Goal: Transaction & Acquisition: Purchase product/service

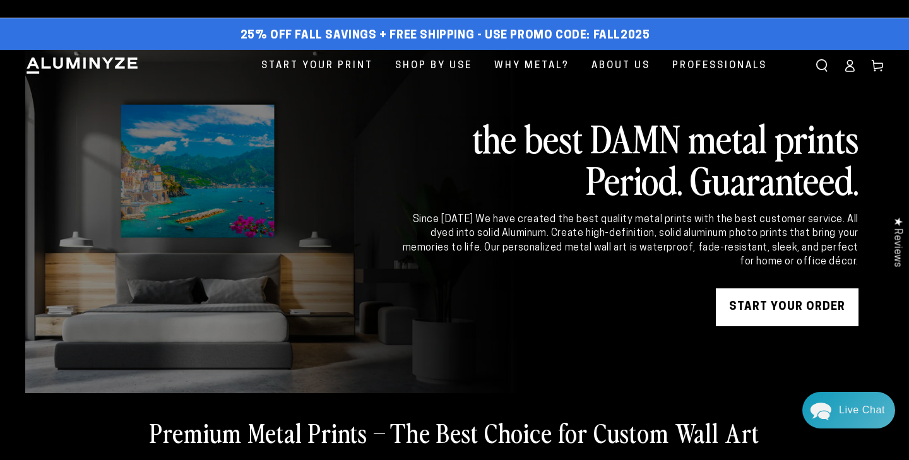
click at [783, 308] on link "START YOUR Order" at bounding box center [787, 307] width 143 height 38
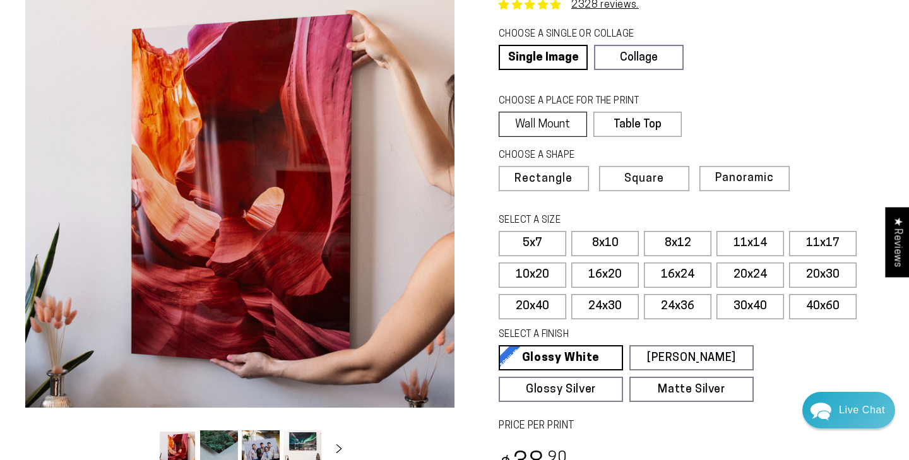
scroll to position [98, 0]
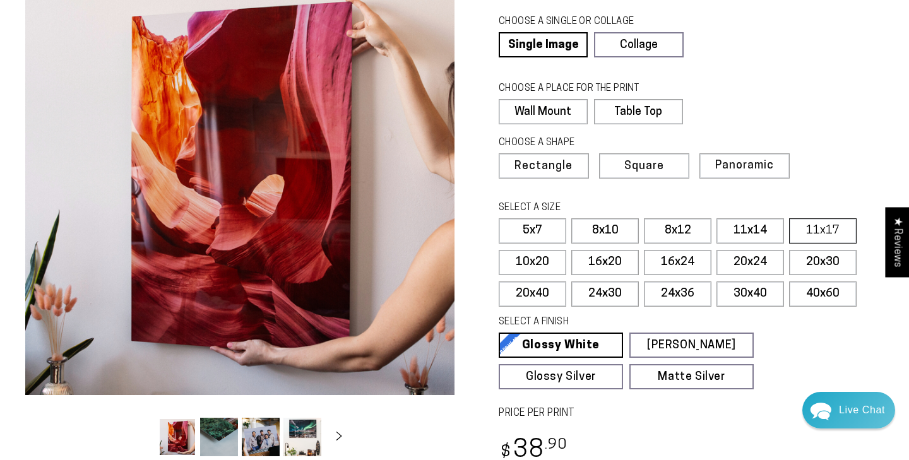
click at [833, 232] on div "Close dialog Get 35% Off + Free Shipping on Your First Order! Plus, enjoy early…" at bounding box center [454, 230] width 909 height 460
click at [819, 237] on label "11x17" at bounding box center [823, 230] width 68 height 25
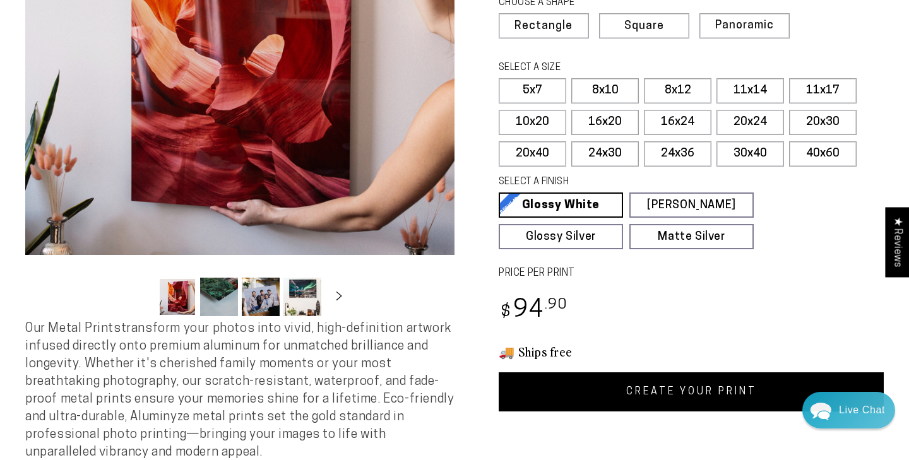
scroll to position [239, 0]
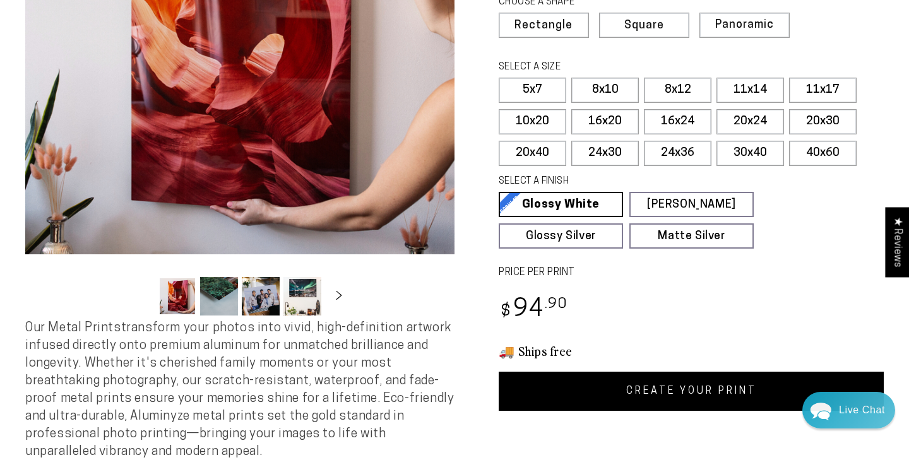
click at [665, 398] on link "CREATE YOUR PRINT" at bounding box center [691, 391] width 385 height 39
click at [617, 119] on label "16x20" at bounding box center [605, 121] width 68 height 25
click at [637, 379] on link "CREATE YOUR PRINT" at bounding box center [691, 391] width 385 height 39
click at [699, 119] on label "16x24" at bounding box center [678, 121] width 68 height 25
click at [685, 409] on link "CREATE YOUR PRINT" at bounding box center [691, 391] width 385 height 39
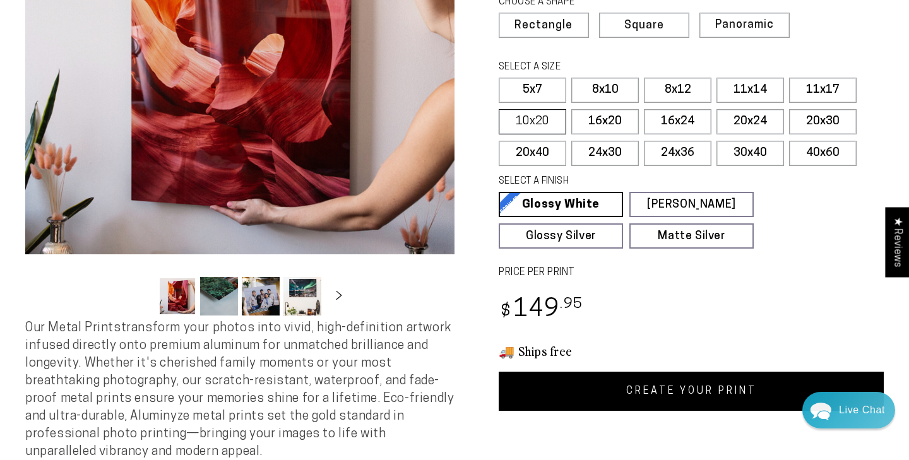
click at [545, 126] on label "10x20" at bounding box center [533, 121] width 68 height 25
click at [703, 400] on link "CREATE YOUR PRINT" at bounding box center [691, 391] width 385 height 39
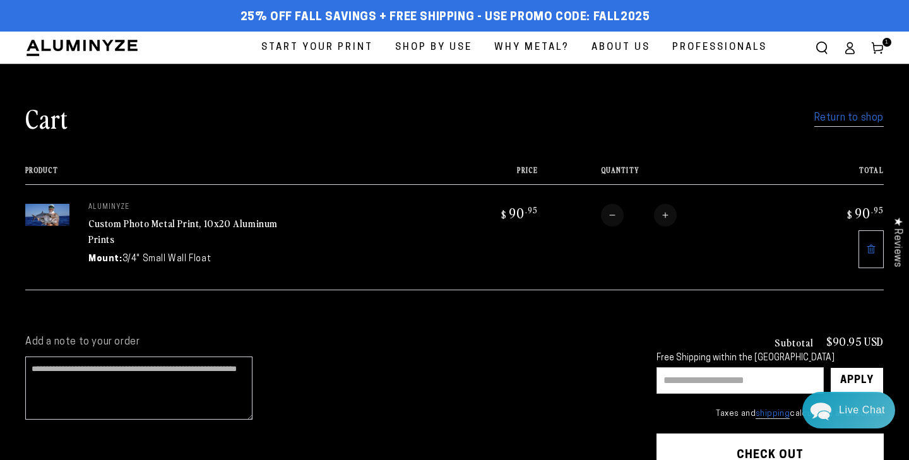
click at [691, 386] on input "text" at bounding box center [739, 380] width 167 height 27
type input "********"
click at [846, 374] on div "Apply" at bounding box center [856, 380] width 33 height 25
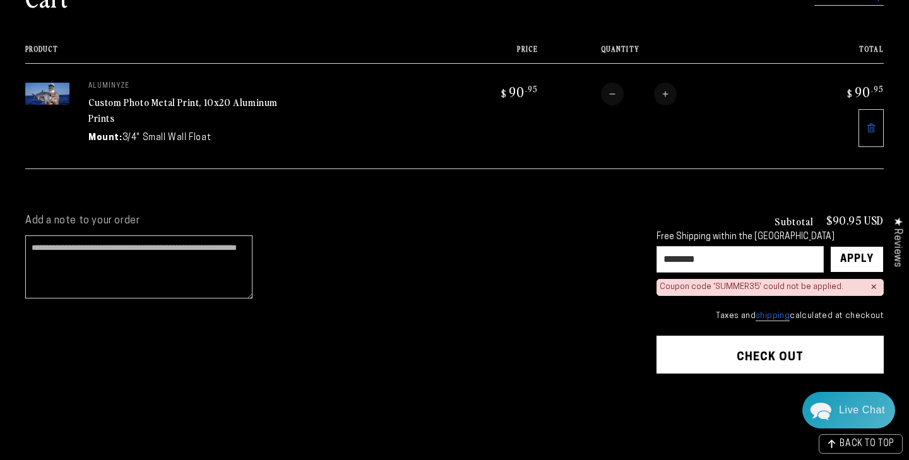
scroll to position [126, 0]
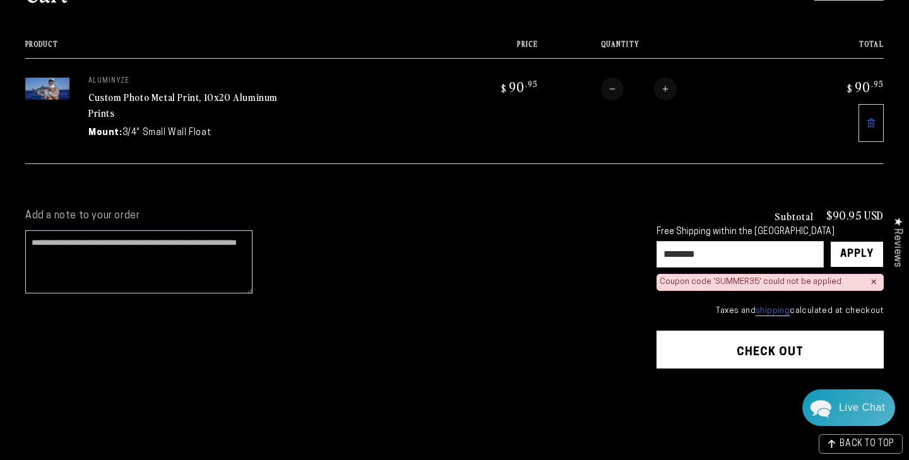
click at [841, 410] on div "Live Chat" at bounding box center [862, 407] width 46 height 37
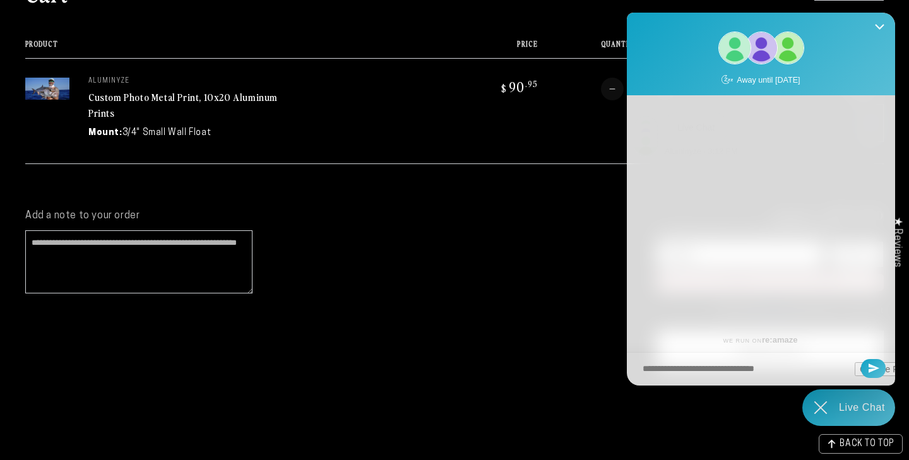
scroll to position [0, 0]
click at [882, 27] on icon "Close Shoutbox" at bounding box center [879, 26] width 9 height 9
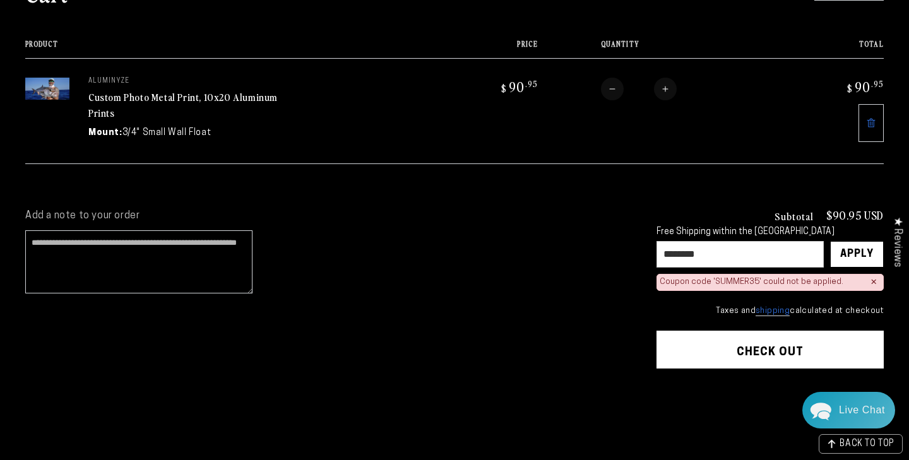
click at [536, 183] on cart-items "Cart Return to shop Your cart is currently empty Return to shop Product Price T…" at bounding box center [454, 62] width 909 height 249
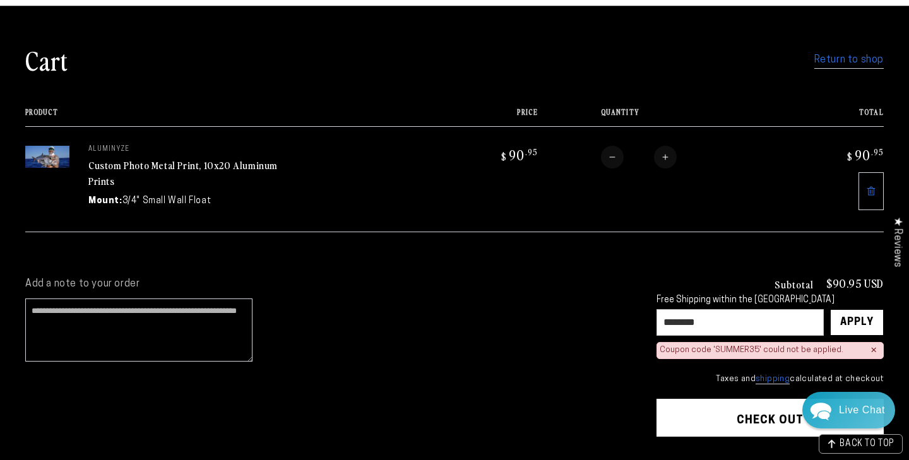
scroll to position [57, 0]
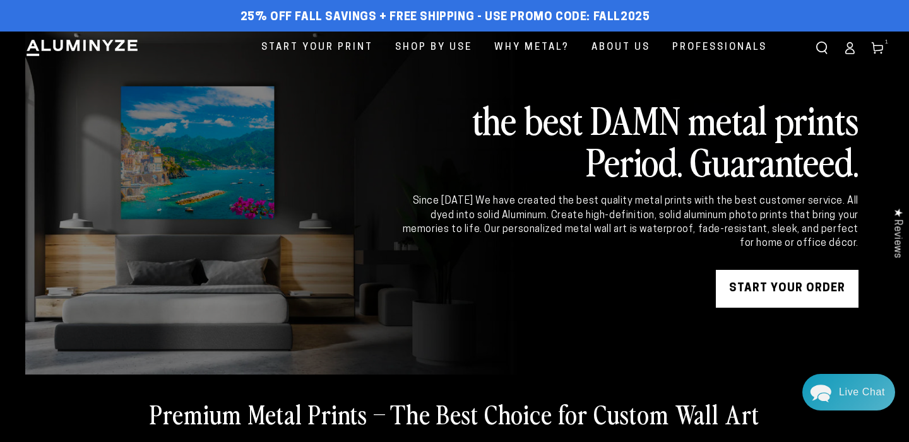
click at [875, 43] on icon at bounding box center [877, 48] width 13 height 13
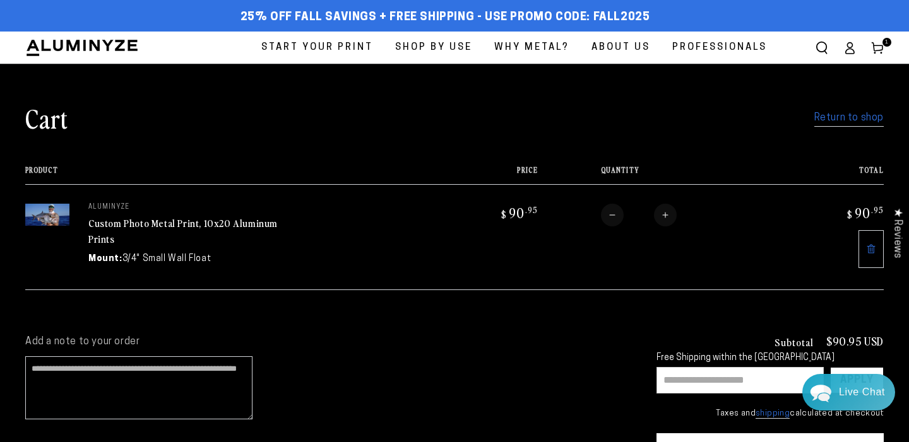
click at [762, 372] on input "text" at bounding box center [739, 380] width 167 height 27
type input "****"
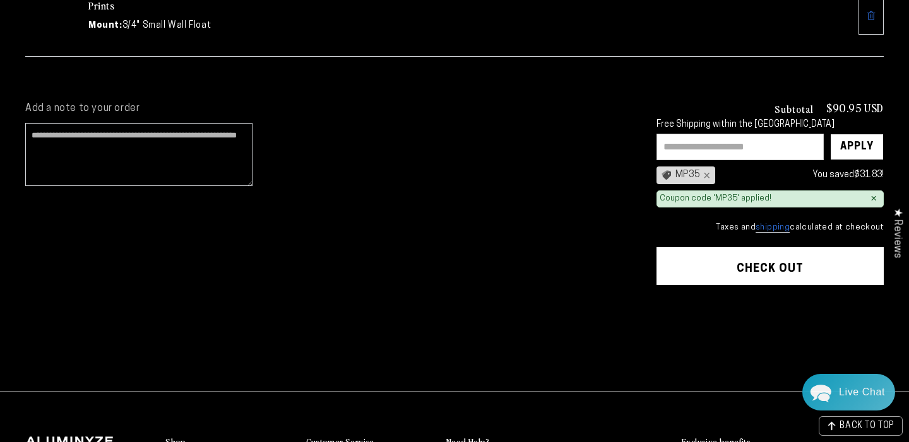
scroll to position [278, 0]
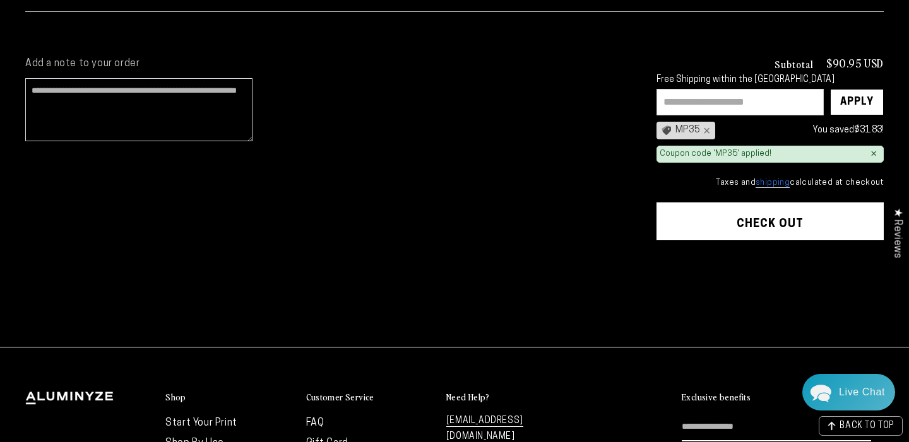
click at [789, 215] on button "Check out" at bounding box center [769, 222] width 227 height 38
